Goal: Find specific fact: Find specific fact

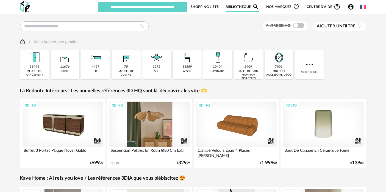
click at [153, 128] on div "3D HQ" at bounding box center [149, 124] width 81 height 45
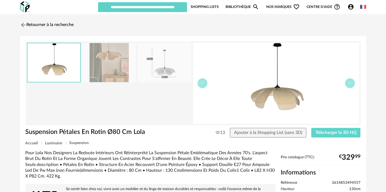
click at [126, 153] on div "Pour Lola Nos Designers La Redoute Intérieurs Ont Réinterprété La Suspension Pé…" at bounding box center [151, 164] width 250 height 29
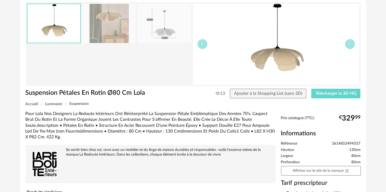
scroll to position [27, 0]
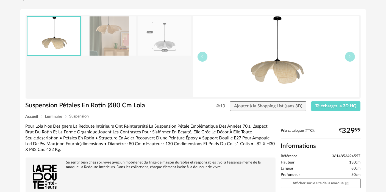
click at [359, 162] on span "130cm" at bounding box center [354, 163] width 11 height 5
drag, startPoint x: 360, startPoint y: 155, endPoint x: 332, endPoint y: 156, distance: 27.7
click at [332, 156] on span "3614853494557" at bounding box center [346, 156] width 29 height 5
copy span "3614853494557"
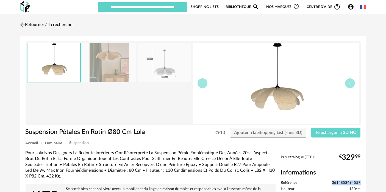
click at [33, 23] on link "Retourner à la recherche" at bounding box center [46, 25] width 54 height 12
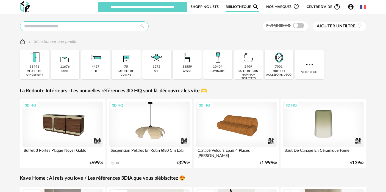
click at [111, 24] on input "text" at bounding box center [84, 26] width 128 height 10
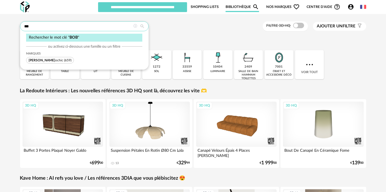
type input "***"
click at [64, 60] on span "(659)" at bounding box center [67, 60] width 7 height 3
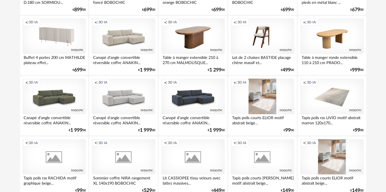
scroll to position [159, 0]
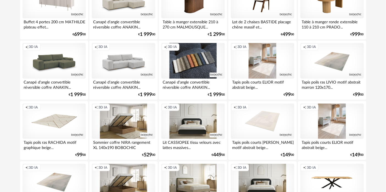
click at [194, 53] on div "Creation icon 3D IA" at bounding box center [192, 61] width 63 height 36
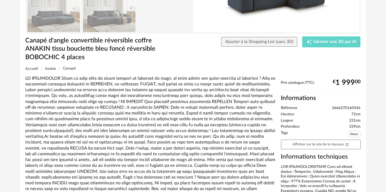
scroll to position [93, 0]
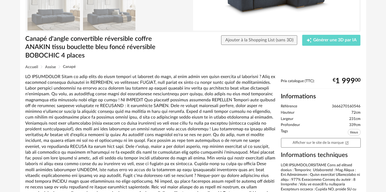
click at [350, 105] on span "3666270160546" at bounding box center [346, 106] width 29 height 5
copy ul "3666270160546"
